Goal: Information Seeking & Learning: Find specific page/section

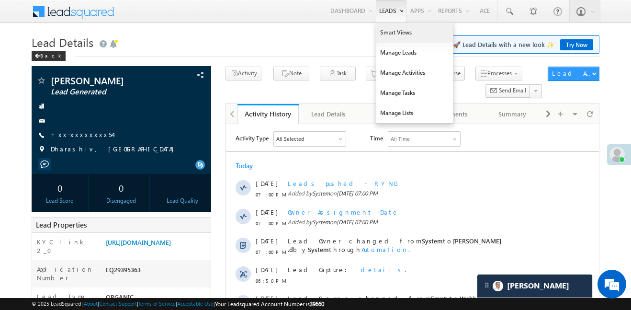
click at [396, 30] on link "Smart Views" at bounding box center [414, 33] width 77 height 20
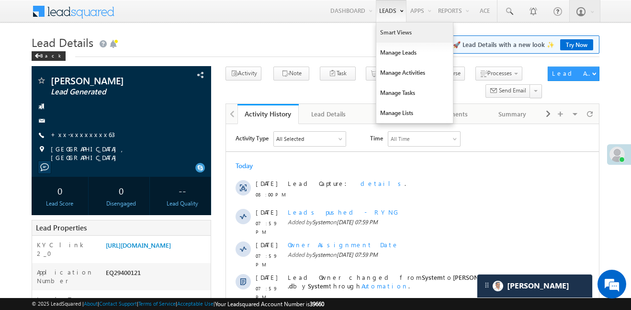
click at [398, 33] on link "Smart Views" at bounding box center [414, 33] width 77 height 20
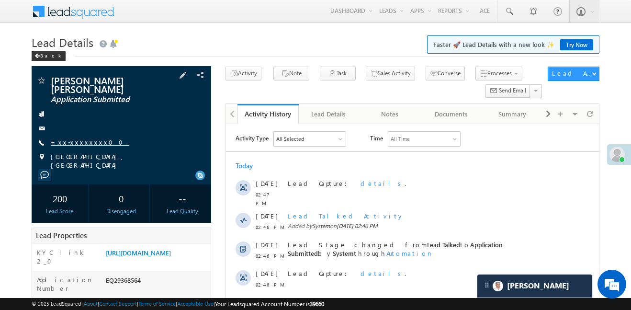
click at [74, 138] on link "+xx-xxxxxxxx00" at bounding box center [90, 142] width 78 height 8
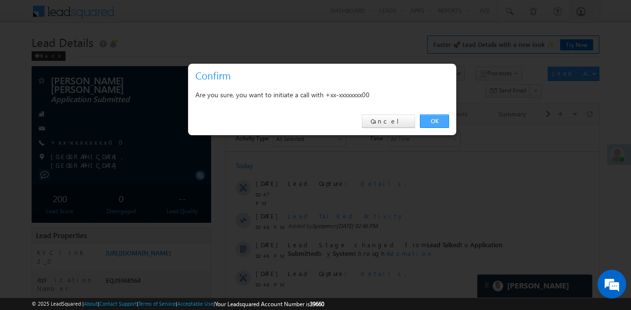
click at [430, 121] on link "OK" at bounding box center [434, 120] width 29 height 13
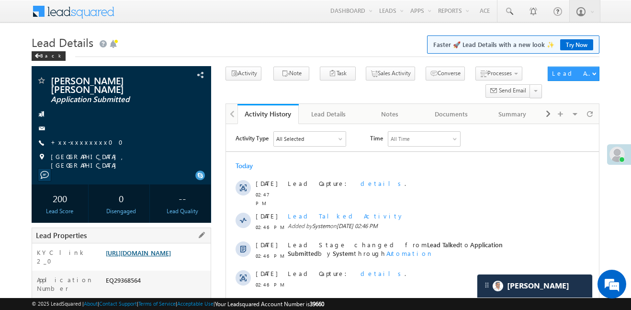
click at [171, 249] on link "[URL][DOMAIN_NAME]" at bounding box center [138, 253] width 65 height 8
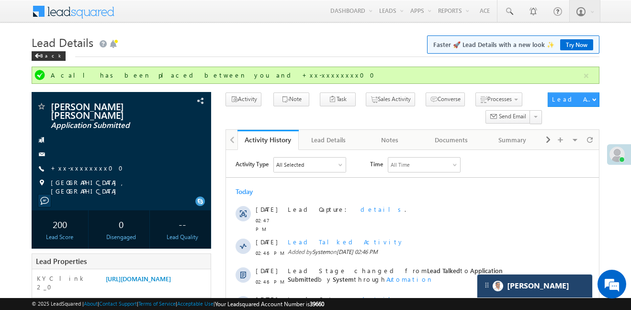
click at [566, 285] on div "[PERSON_NAME]" at bounding box center [534, 285] width 115 height 23
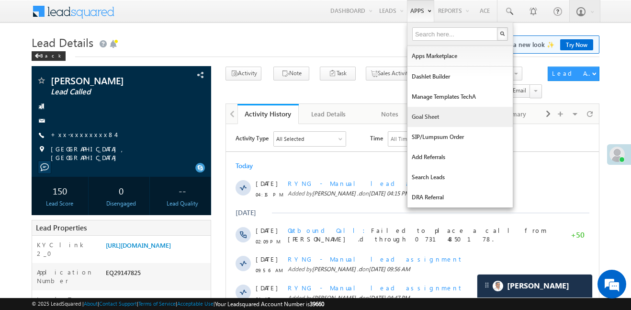
click at [448, 110] on link "Goal Sheet" at bounding box center [459, 117] width 105 height 20
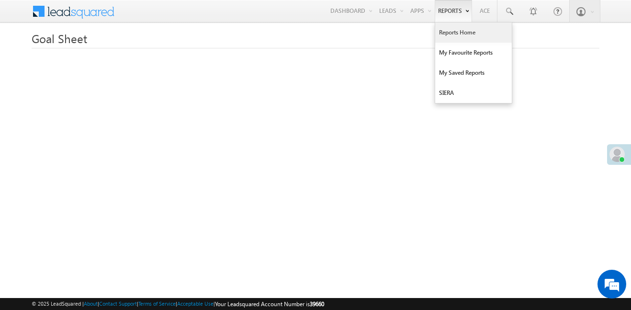
click at [458, 31] on link "Reports Home" at bounding box center [473, 33] width 77 height 20
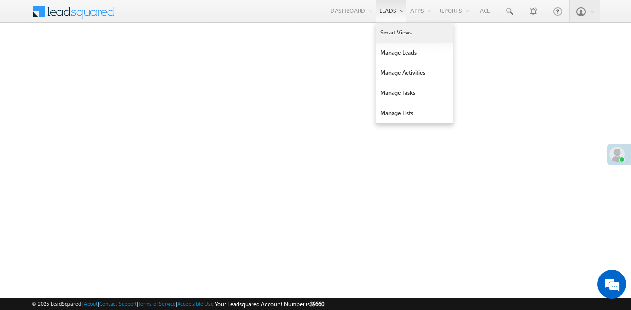
click at [390, 34] on link "Smart Views" at bounding box center [414, 33] width 77 height 20
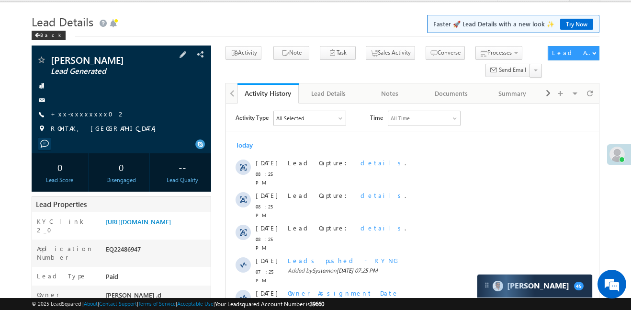
scroll to position [64, 0]
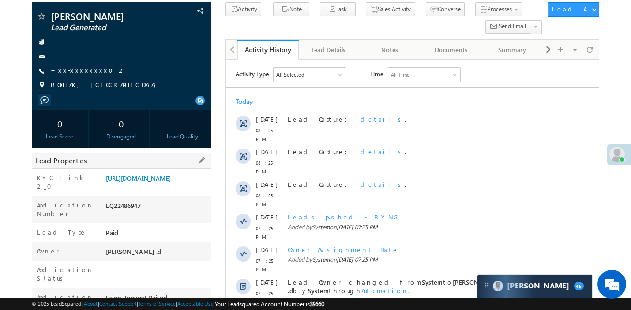
drag, startPoint x: 103, startPoint y: 179, endPoint x: 160, endPoint y: 198, distance: 60.3
click at [160, 187] on div "https://angelbroking1-pk3em7sa.customui-test.leadsquared.com?leadId=039a8504-3b…" at bounding box center [156, 179] width 107 height 13
copy link "https://angelbroking1-pk3em7sa.customui-test.leadsquared.com?leadId=039a8504-3b…"
click at [167, 180] on link "https://angelbroking1-pk3em7sa.customui-test.leadsquared.com?leadId=039a8504-3b…" at bounding box center [138, 178] width 65 height 8
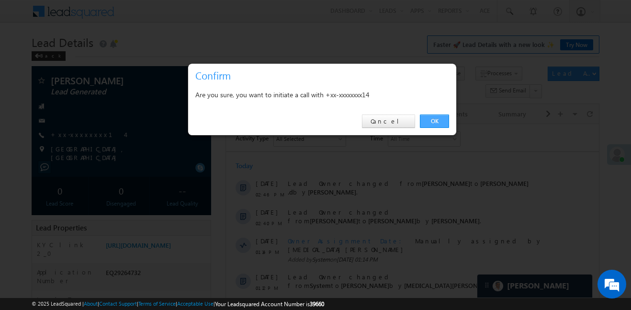
click at [433, 115] on link "OK" at bounding box center [434, 120] width 29 height 13
